Goal: Information Seeking & Learning: Learn about a topic

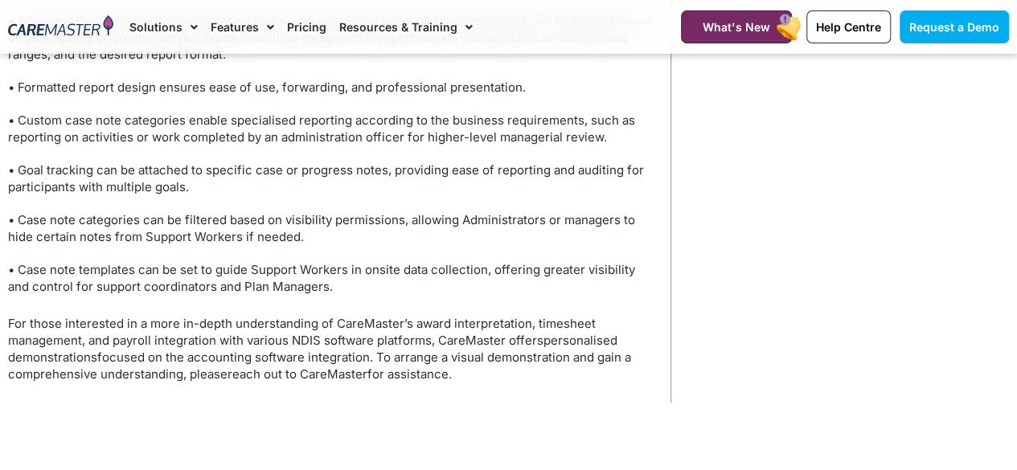
scroll to position [6558, 0]
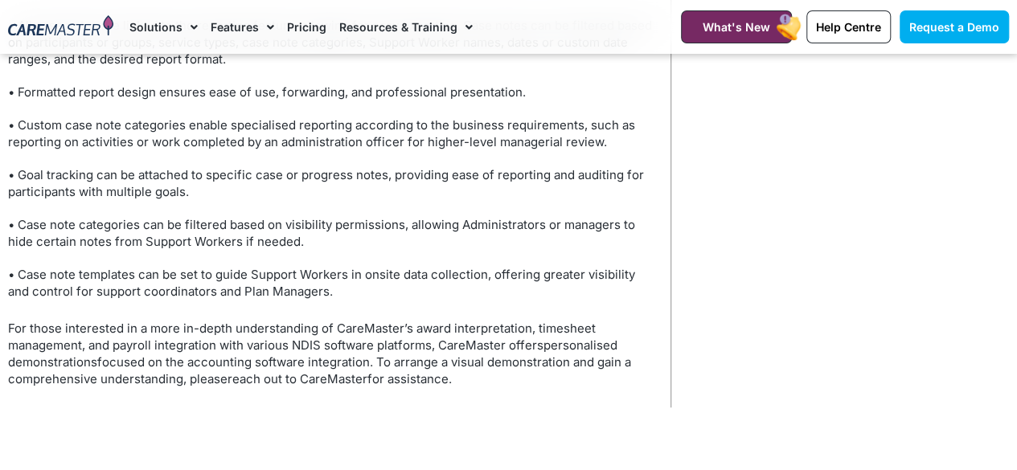
click at [309, 32] on link "Pricing" at bounding box center [306, 27] width 39 height 54
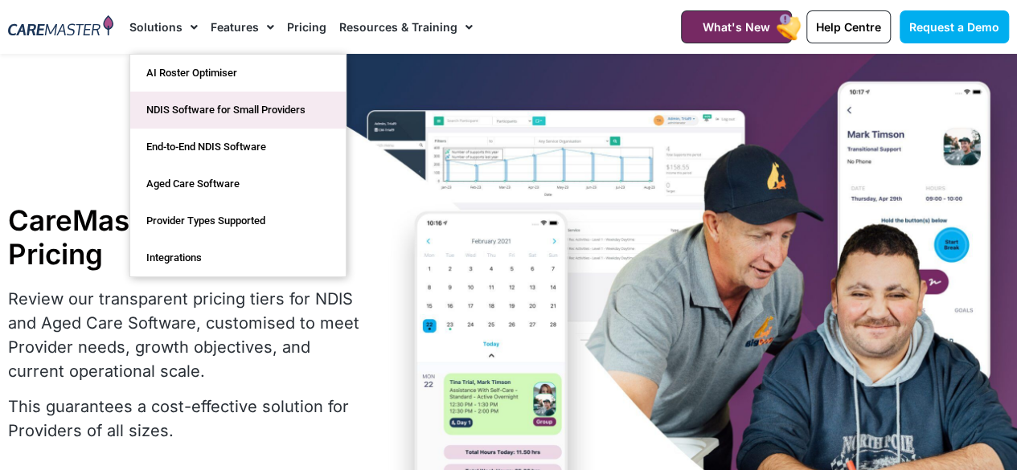
click at [210, 114] on link "NDIS Software for Small Providers" at bounding box center [237, 110] width 215 height 37
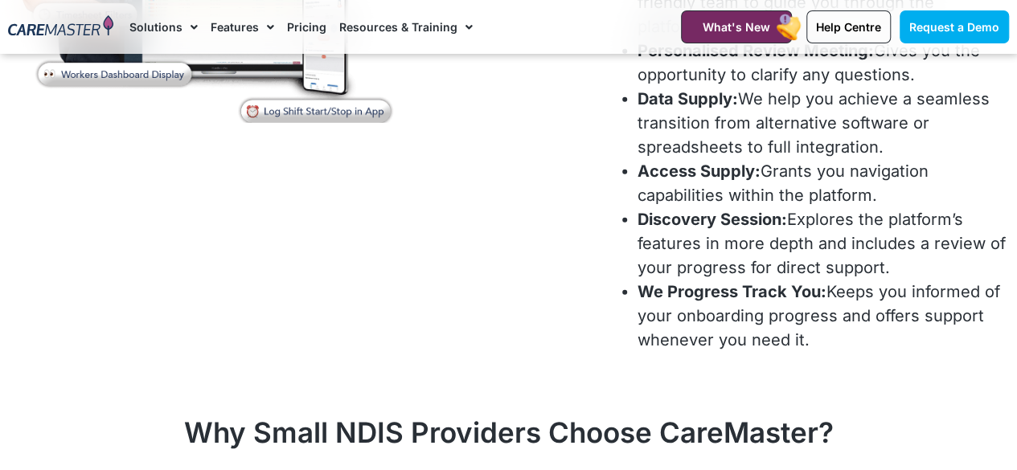
scroll to position [4924, 0]
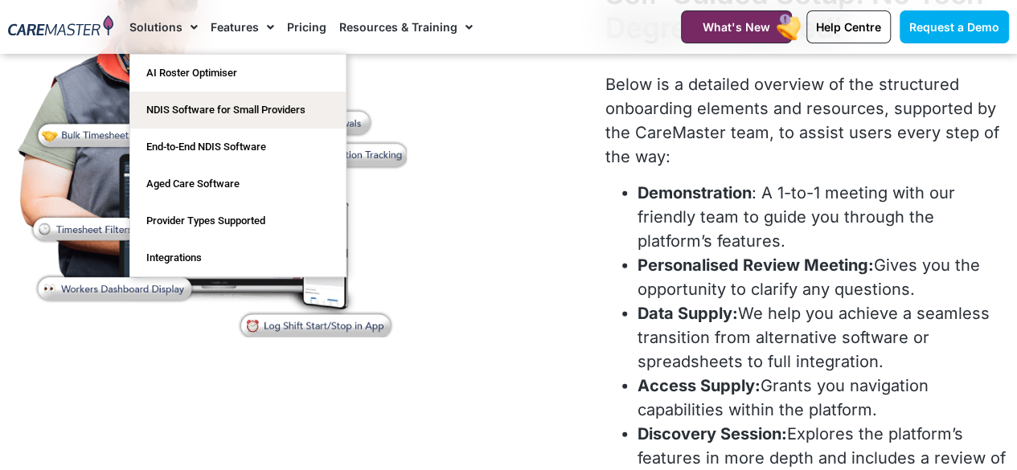
click at [176, 30] on link "Solutions" at bounding box center [163, 27] width 68 height 54
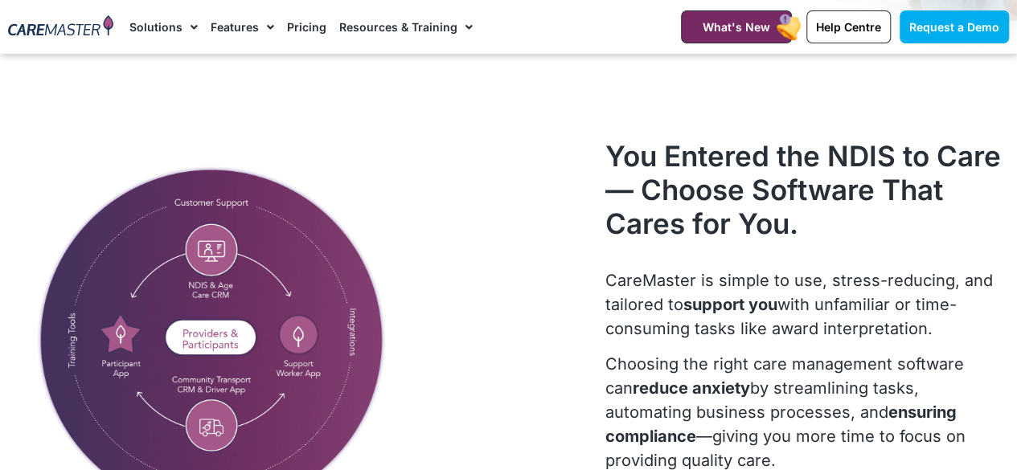
click at [176, 30] on link "Solutions" at bounding box center [163, 27] width 68 height 54
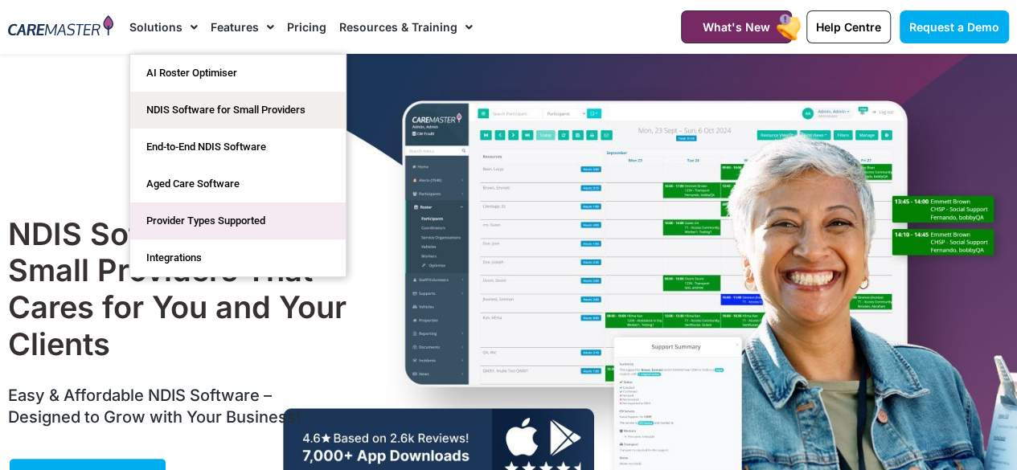
click at [224, 223] on link "Provider Types Supported" at bounding box center [237, 221] width 215 height 37
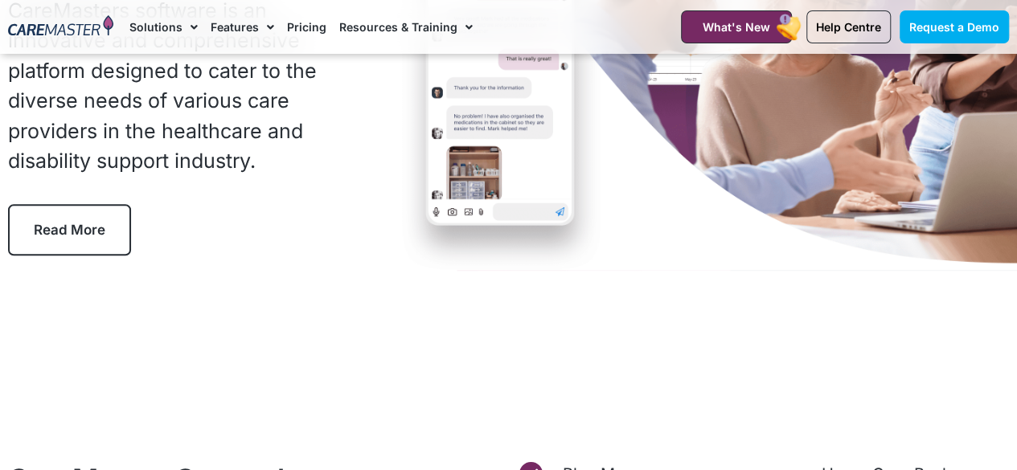
scroll to position [297, 0]
